Goal: Transaction & Acquisition: Download file/media

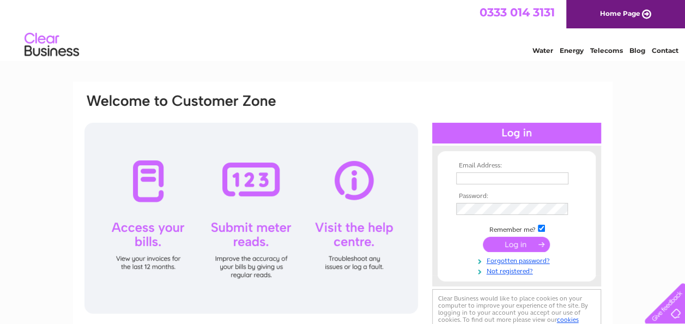
type input "[EMAIL_ADDRESS][DOMAIN_NAME]"
click at [504, 243] on input "submit" at bounding box center [516, 244] width 67 height 15
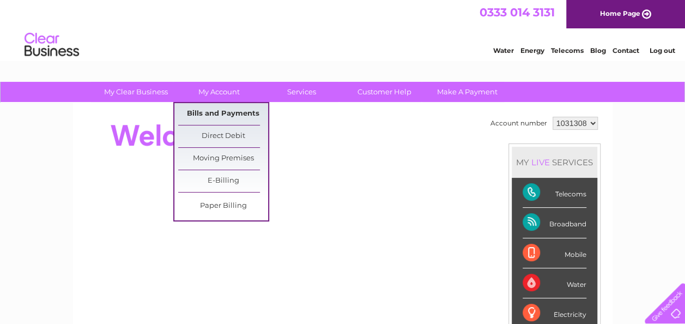
click at [224, 116] on link "Bills and Payments" at bounding box center [223, 114] width 90 height 22
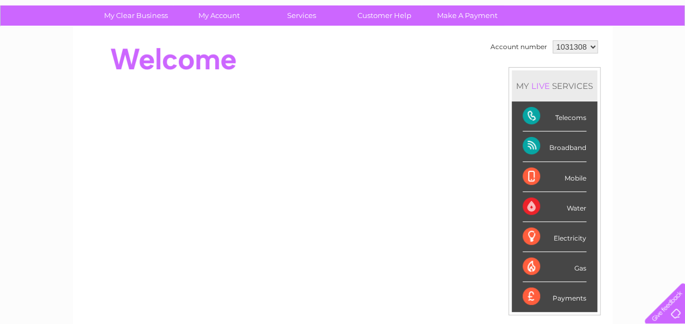
scroll to position [109, 0]
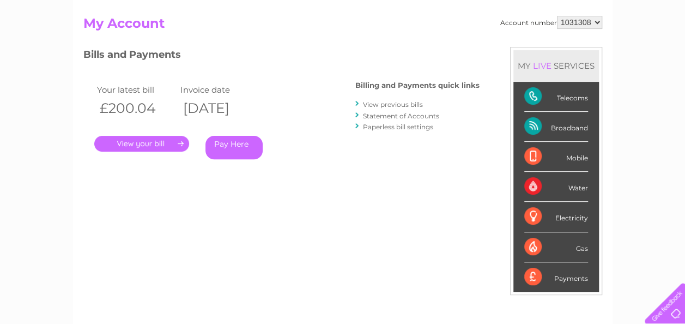
click at [162, 142] on link "." at bounding box center [141, 144] width 95 height 16
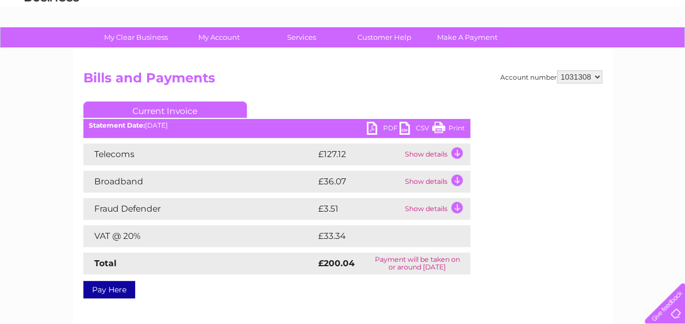
scroll to position [54, 0]
click at [370, 126] on link "PDF" at bounding box center [383, 130] width 33 height 16
click at [425, 154] on td "Show details" at bounding box center [436, 154] width 68 height 22
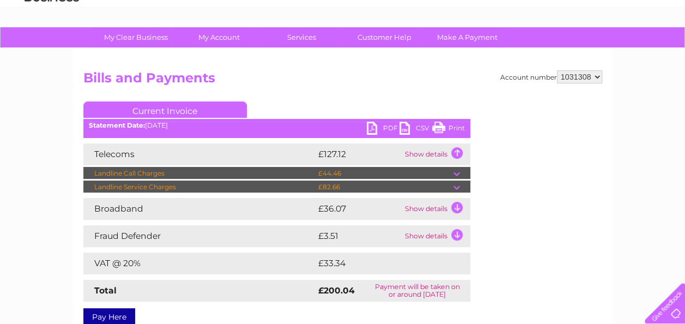
click at [376, 129] on link "PDF" at bounding box center [383, 130] width 33 height 16
click at [650, 76] on div "My Clear Business Login Details My Details My Preferences Link Account My Accou…" at bounding box center [342, 283] width 685 height 513
